Goal: Information Seeking & Learning: Check status

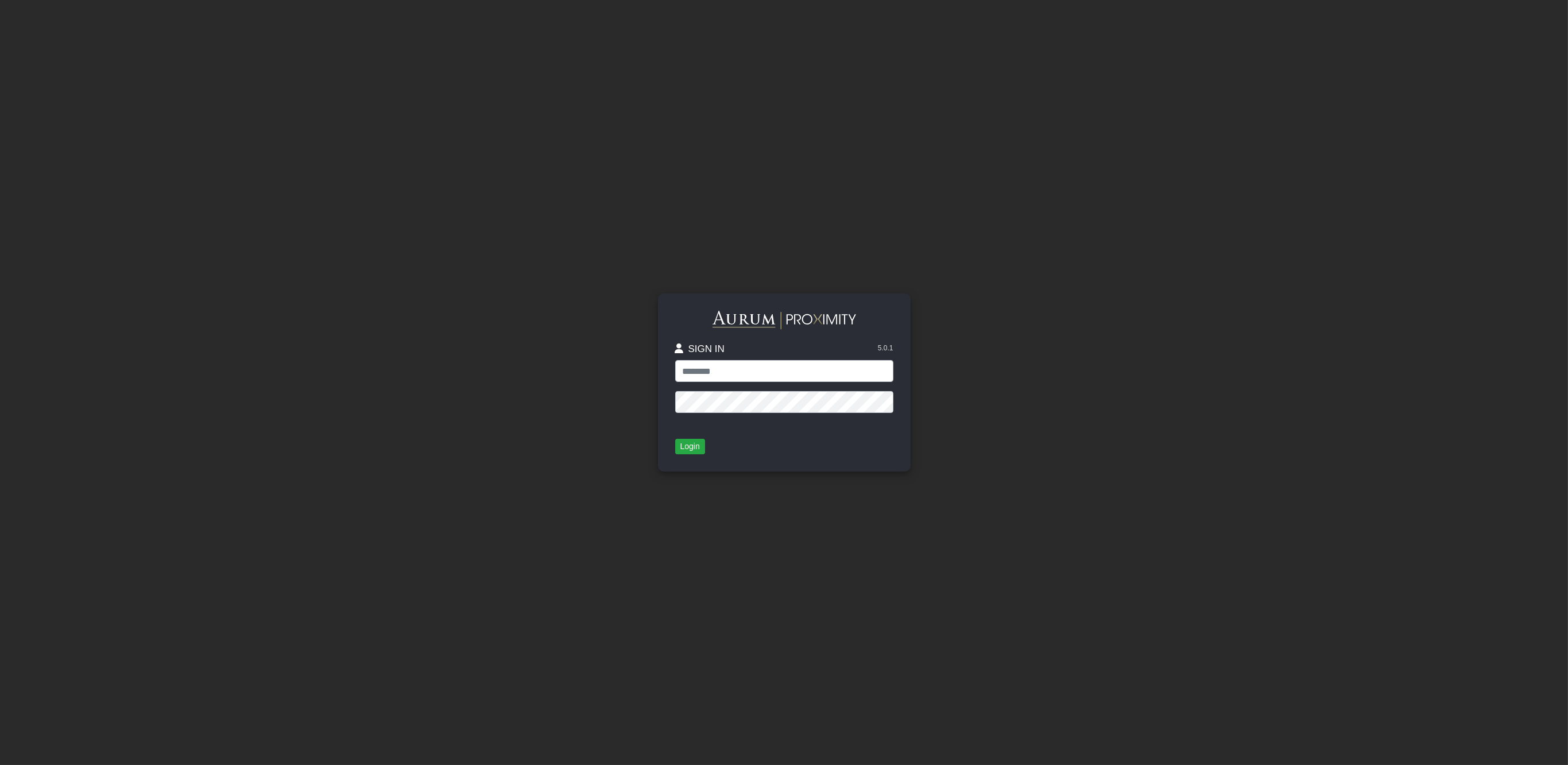
click at [719, 377] on input "text" at bounding box center [784, 371] width 218 height 22
type input "**********"
click at [675, 451] on button "Login" at bounding box center [690, 446] width 30 height 16
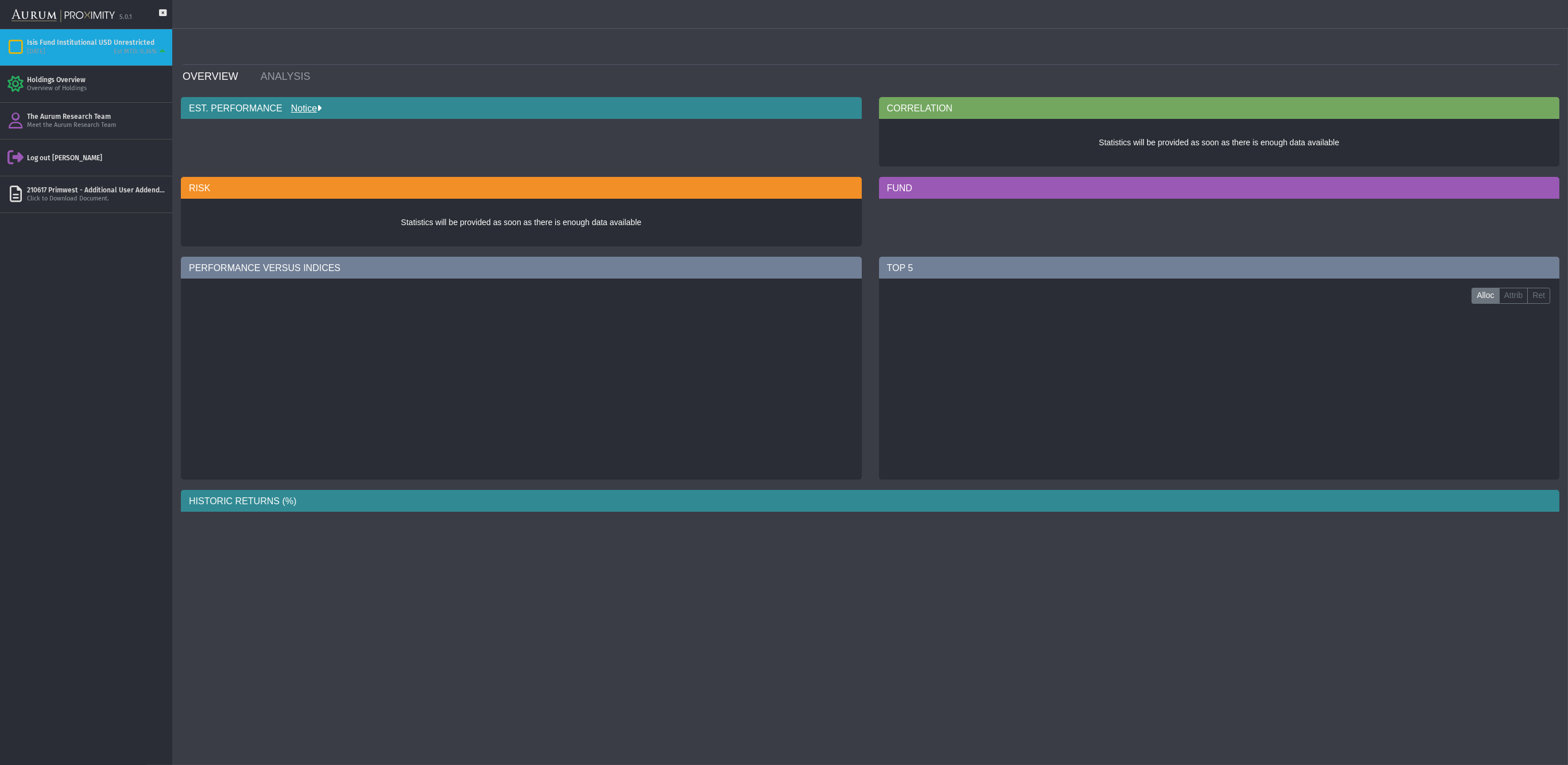
click at [103, 54] on div "[DATE] Est MTD: 0.34%" at bounding box center [97, 52] width 141 height 10
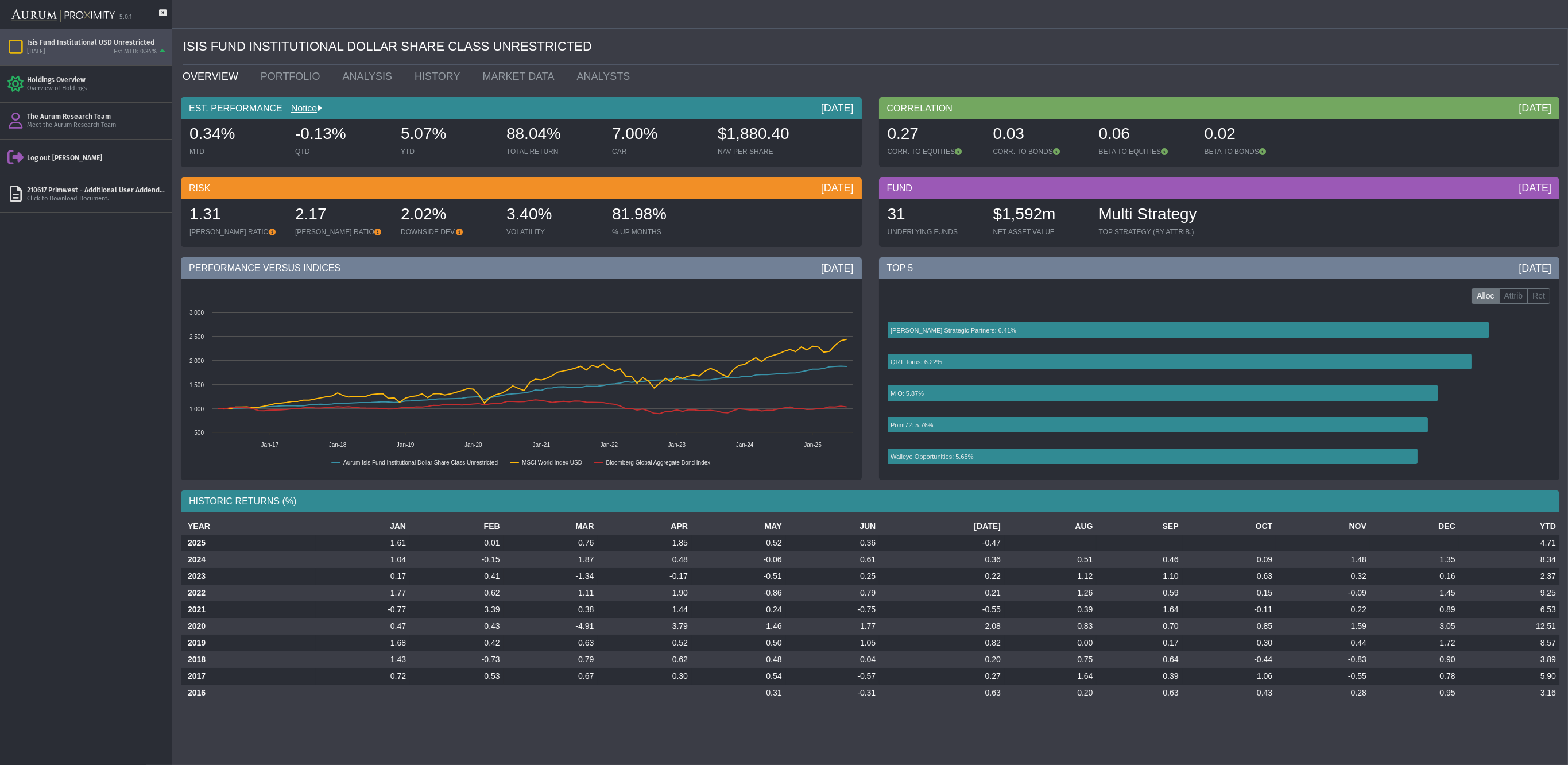
click at [1075, 78] on ul "OVERVIEW PORTFOLIO ANALYSIS HISTORY MARKET DATA ANALYSTS" at bounding box center [870, 76] width 1393 height 23
click at [1488, 498] on div "HISTORIC RETURNS (%)" at bounding box center [870, 502] width 1378 height 22
click at [1484, 494] on div "HISTORIC RETURNS (%)" at bounding box center [870, 502] width 1378 height 22
